Goal: Information Seeking & Learning: Learn about a topic

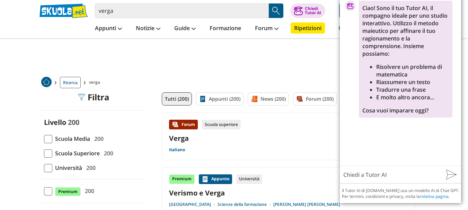
click at [312, 76] on div "Ricerca verga" at bounding box center [234, 83] width 400 height 20
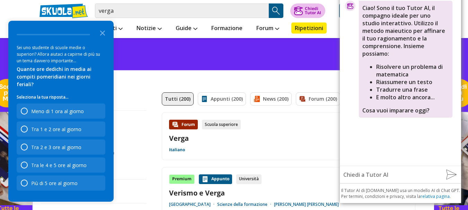
click at [304, 9] on button "Chiedi Tutor AI" at bounding box center [308, 10] width 35 height 15
click at [413, 109] on div "Ciao! Sono il tuo Tutor AI, il compagno ideale per uno studio interattivo. Util…" at bounding box center [406, 59] width 94 height 117
click at [300, 171] on div "Premium Appunto Università Verismo e Verga Università degli studi di Torino Sci…" at bounding box center [289, 197] width 254 height 60
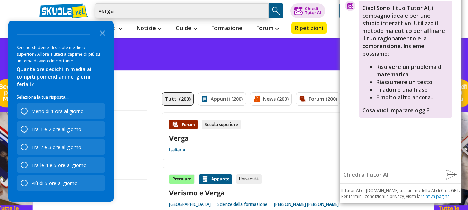
click at [263, 13] on input "verga" at bounding box center [182, 10] width 174 height 15
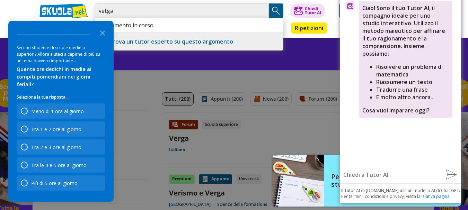
type input "vetga"
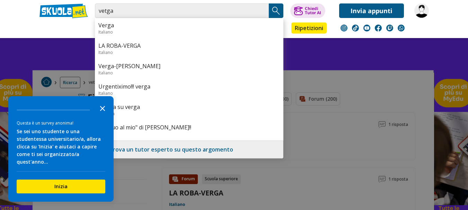
click at [104, 107] on icon "Close the survey" at bounding box center [103, 108] width 14 height 14
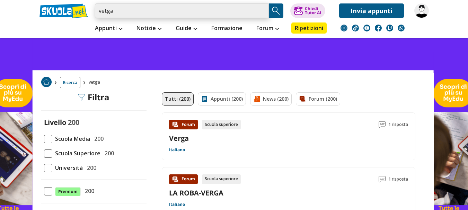
click at [132, 16] on input "vetga" at bounding box center [182, 10] width 174 height 15
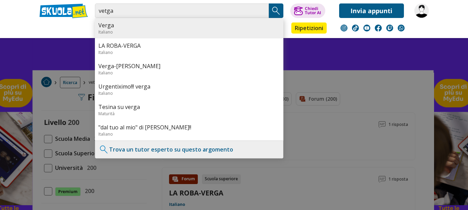
click at [110, 23] on link "Verga" at bounding box center [189, 25] width 182 height 8
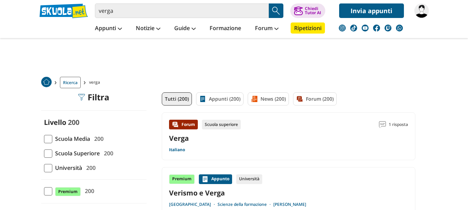
click at [49, 152] on span at bounding box center [48, 154] width 8 height 8
click at [44, 154] on input "Scuola Superiore 200" at bounding box center [44, 154] width 0 height 0
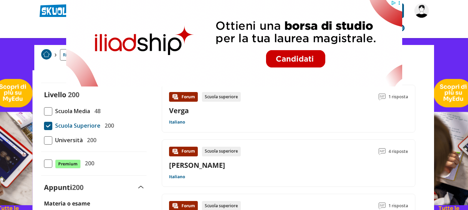
click at [178, 119] on div "Forum Scuola superiore 1 risposta Verga Italiano" at bounding box center [288, 108] width 239 height 33
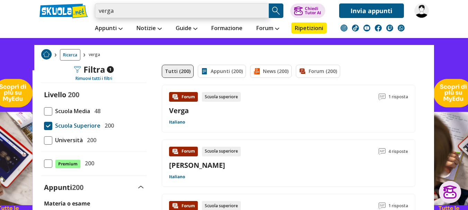
drag, startPoint x: 155, startPoint y: 12, endPoint x: 78, endPoint y: 26, distance: 77.5
click at [78, 26] on div "verga Trova un tutor esperto su questo argomento Chiedi Tutor AI Invia appunti …" at bounding box center [234, 19] width 400 height 38
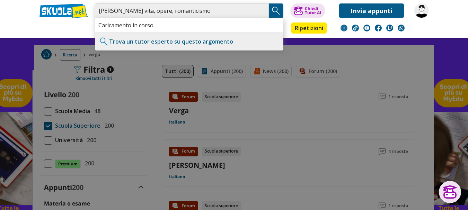
type input "Giovanni verga vita, opere, romanticismo"
